Goal: Task Accomplishment & Management: Manage account settings

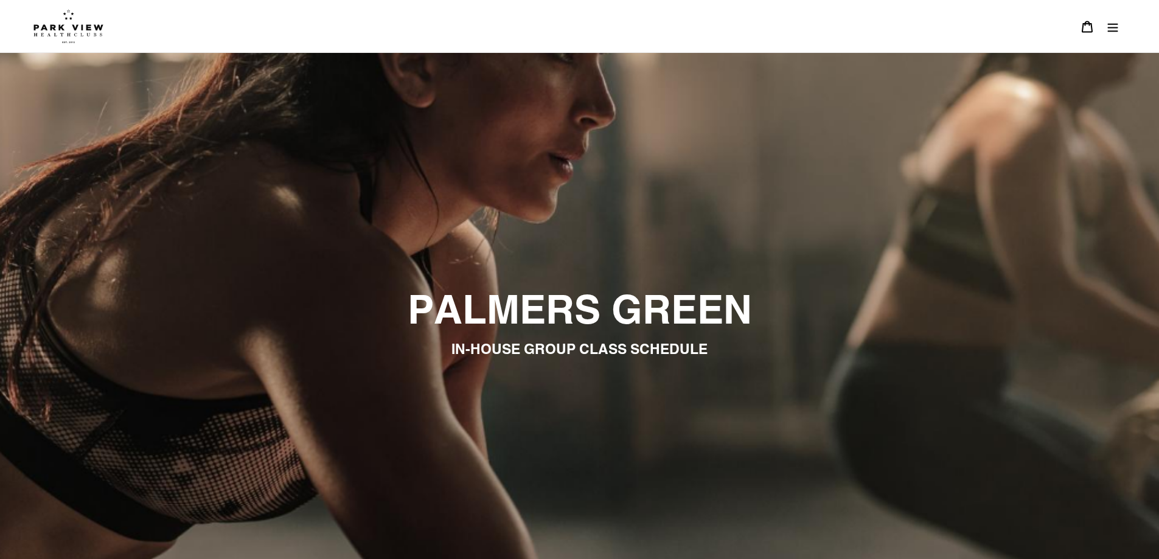
click at [66, 21] on img at bounding box center [68, 26] width 70 height 34
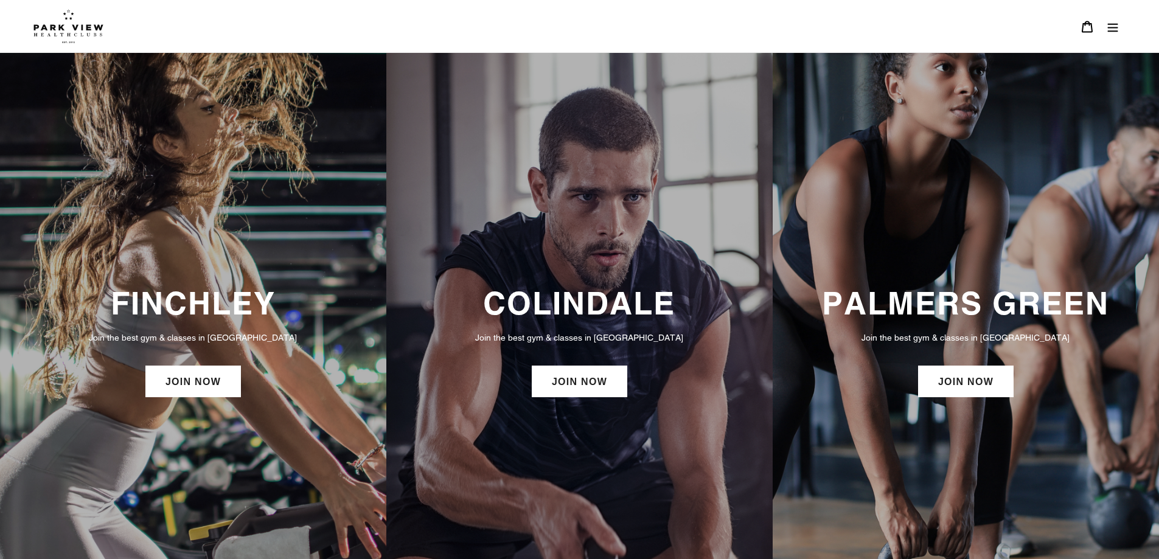
click at [1116, 21] on icon "Menu" at bounding box center [1113, 27] width 12 height 12
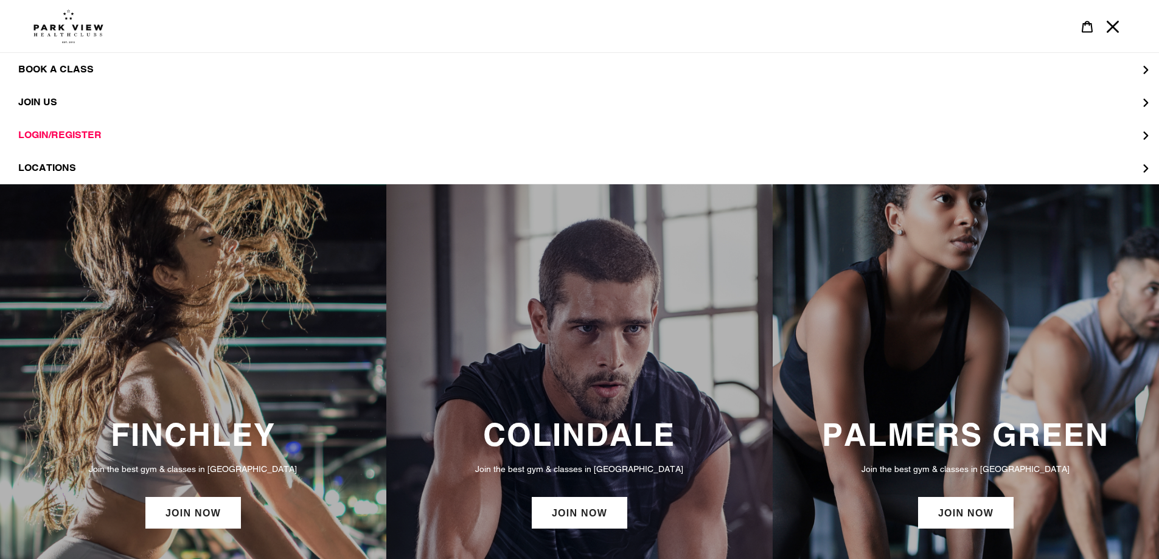
click at [979, 24] on link at bounding box center [568, 26] width 1071 height 34
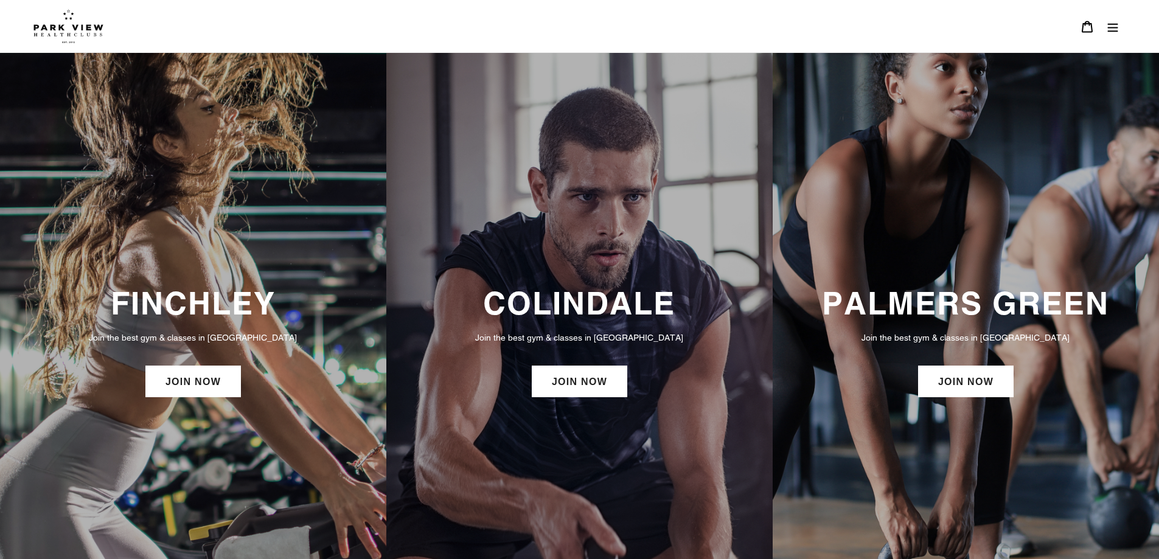
click at [1111, 30] on icon "Menu" at bounding box center [1113, 27] width 10 height 9
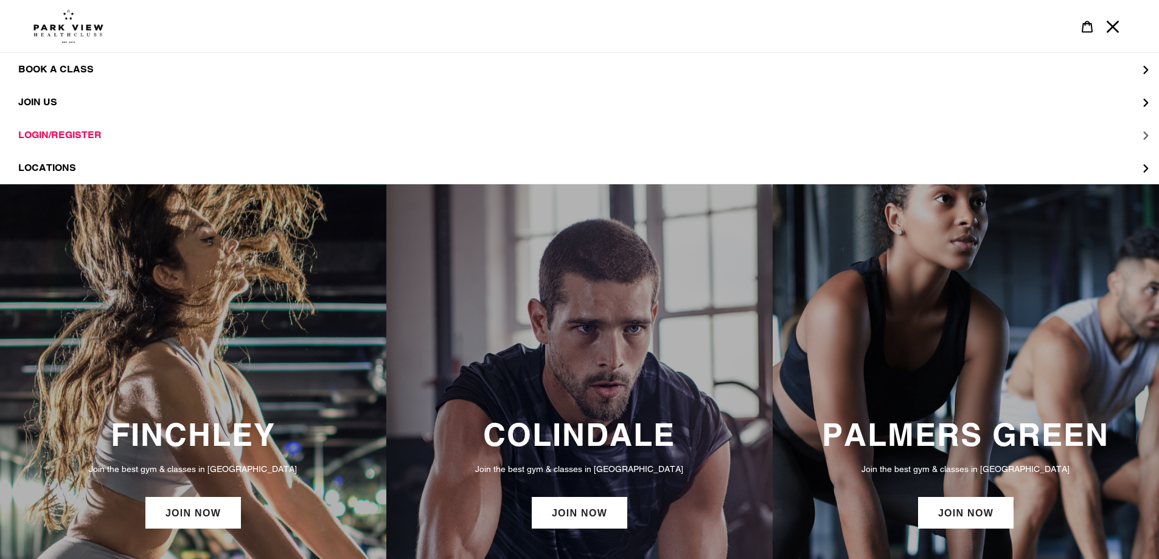
click at [54, 130] on span "LOGIN/REGISTER" at bounding box center [59, 135] width 83 height 12
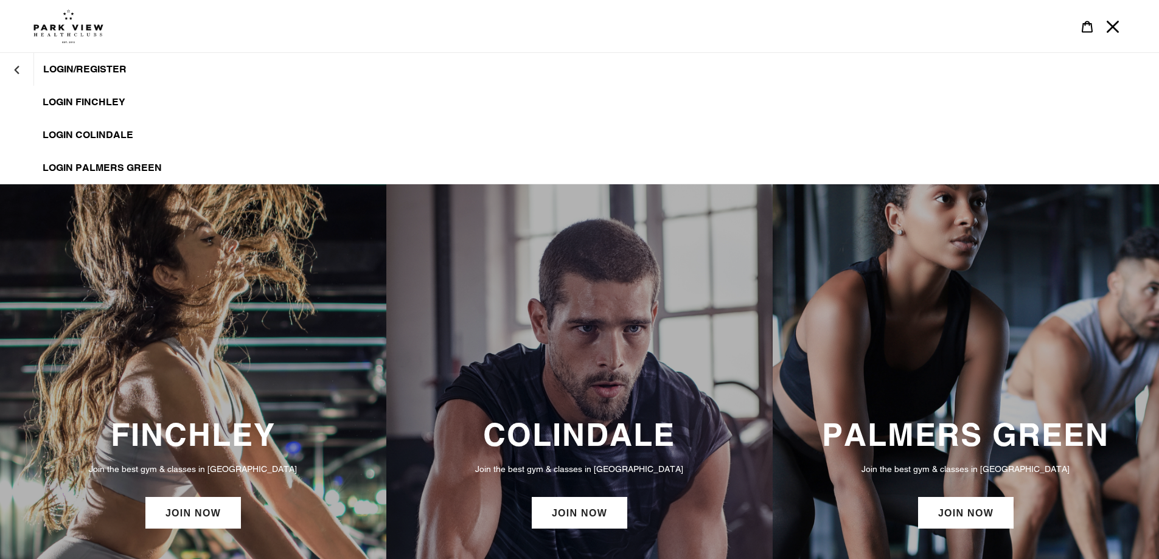
click at [102, 167] on span "LOGIN PALMERS GREEN" at bounding box center [102, 168] width 119 height 12
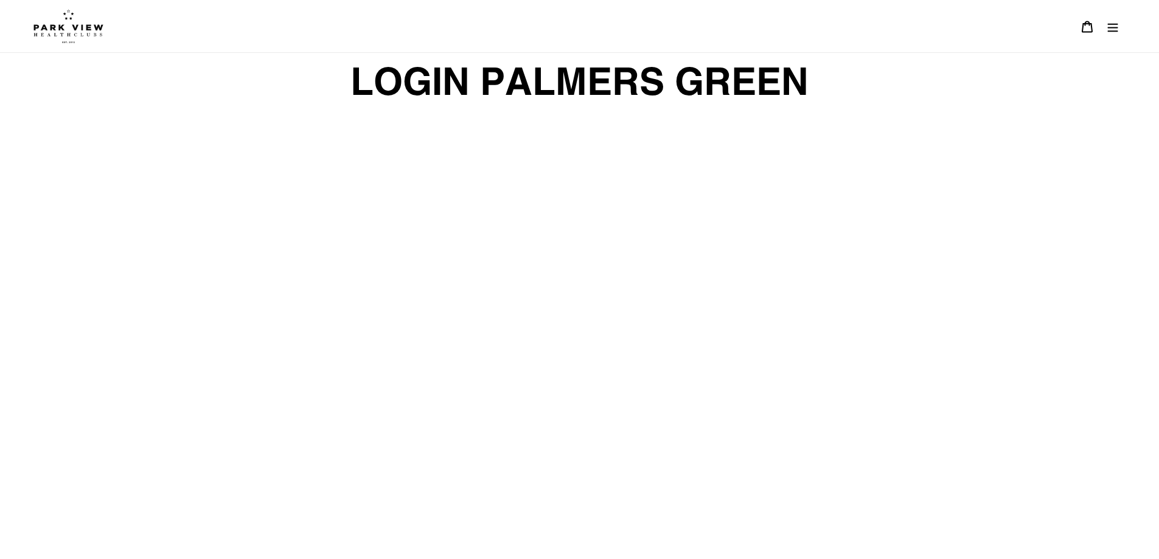
scroll to position [110, 0]
